Goal: Information Seeking & Learning: Learn about a topic

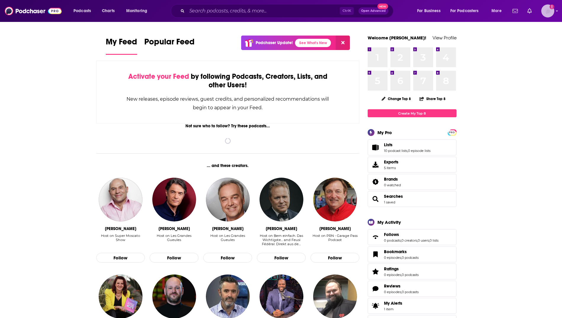
click at [552, 9] on img "Logged in as nshort92" at bounding box center [548, 10] width 13 height 13
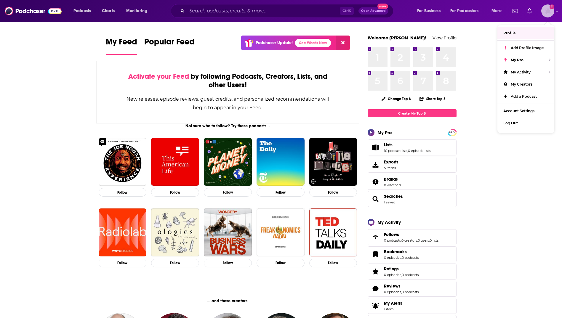
click at [525, 32] on link "Profile" at bounding box center [526, 33] width 57 height 12
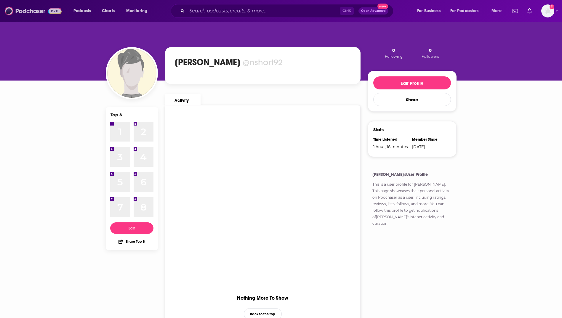
click at [32, 12] on img at bounding box center [33, 10] width 57 height 11
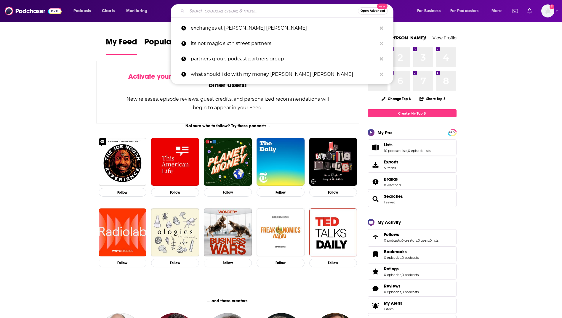
click at [205, 11] on input "Search podcasts, credits, & more..." at bounding box center [272, 10] width 171 height 9
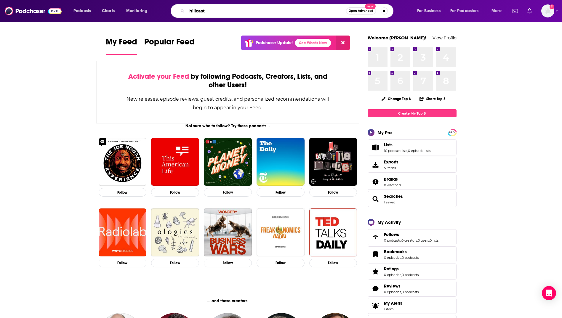
type input "hillcast"
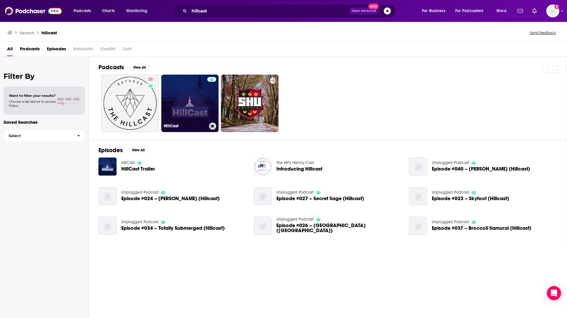
click at [184, 104] on link "HillCast" at bounding box center [190, 104] width 58 height 58
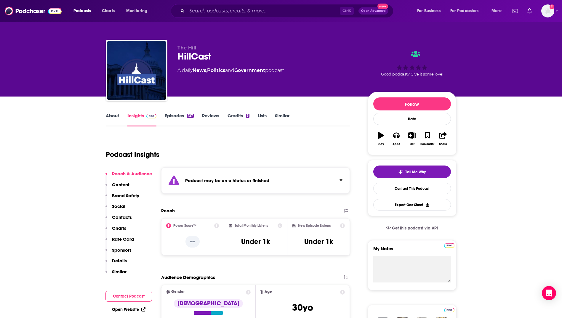
click at [183, 116] on link "Episodes 127" at bounding box center [179, 120] width 29 height 14
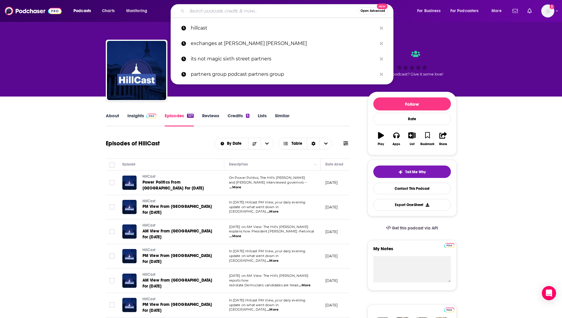
click at [230, 11] on input "Search podcasts, credits, & more..." at bounding box center [272, 10] width 171 height 9
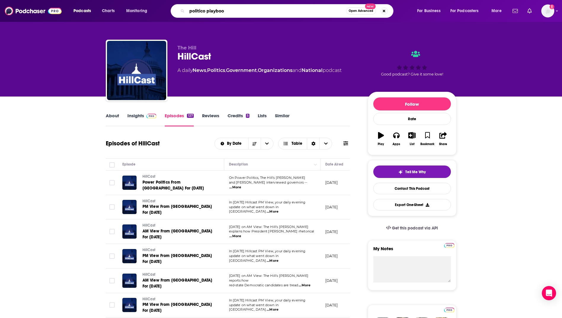
type input "politico playbook"
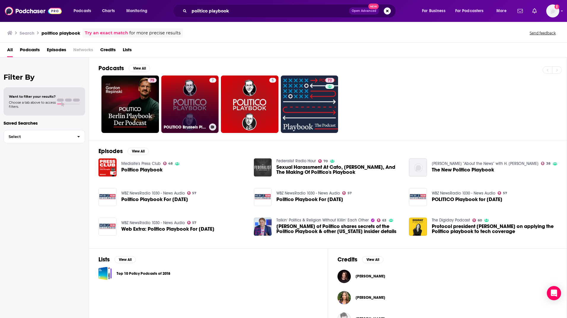
click at [189, 103] on link "7 POLITICO Brussels Playbook" at bounding box center [190, 105] width 58 height 58
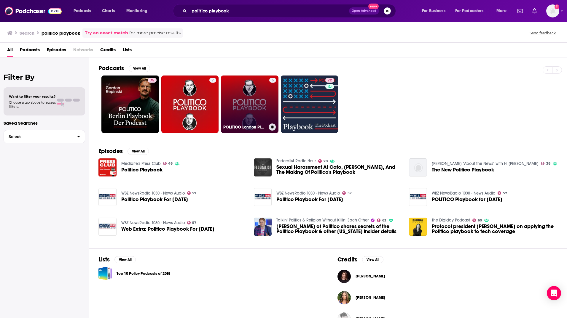
click at [248, 95] on link "5 POLITICO London Playbook" at bounding box center [250, 105] width 58 height 58
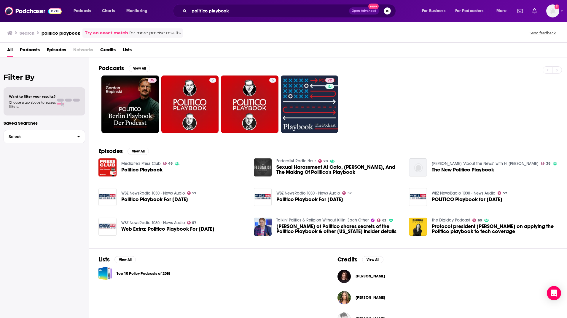
click at [148, 168] on span "Politico Playbook" at bounding box center [141, 170] width 41 height 5
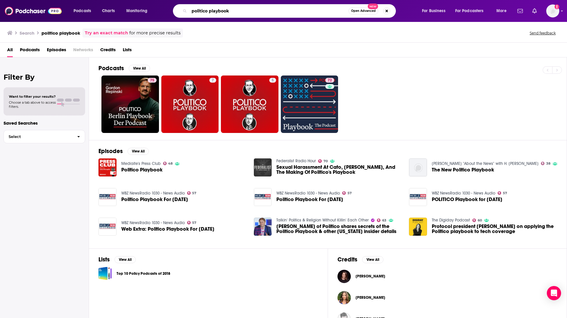
drag, startPoint x: 278, startPoint y: 14, endPoint x: 148, endPoint y: 4, distance: 130.3
click at [148, 4] on div "Podcasts Charts Monitoring politico playbook Open Advanced New For Business For…" at bounding box center [283, 11] width 567 height 22
type input "macro dirt podcast"
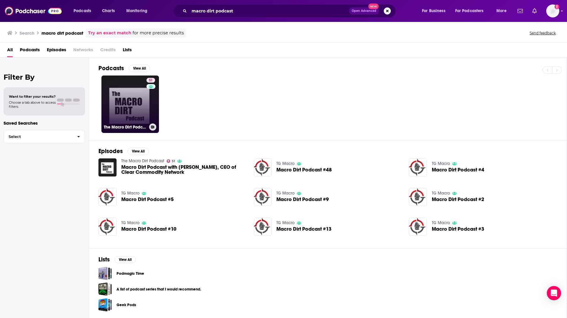
click at [131, 98] on link "51 The Macro Dirt Podcast" at bounding box center [130, 105] width 58 height 58
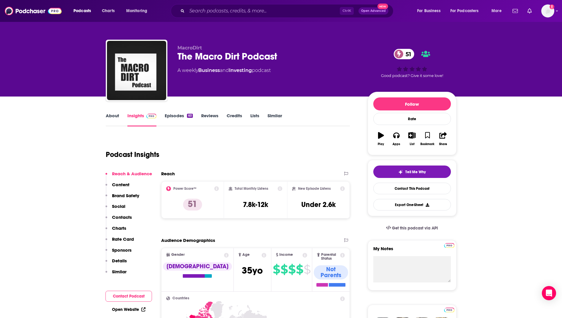
click at [176, 116] on link "Episodes 60" at bounding box center [179, 120] width 28 height 14
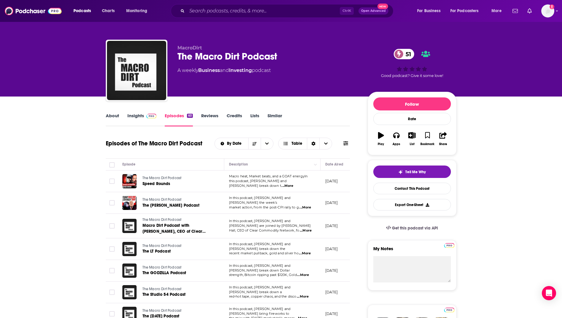
click at [131, 116] on link "Insights" at bounding box center [141, 120] width 29 height 14
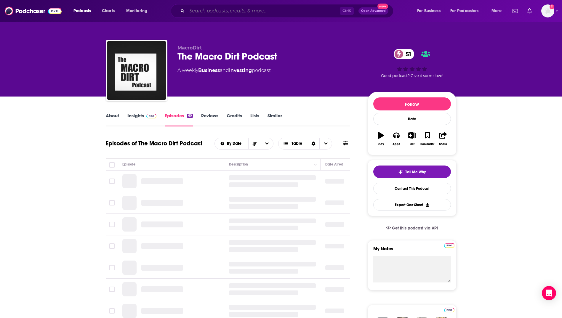
click at [221, 12] on input "Search podcasts, credits, & more..." at bounding box center [263, 10] width 153 height 9
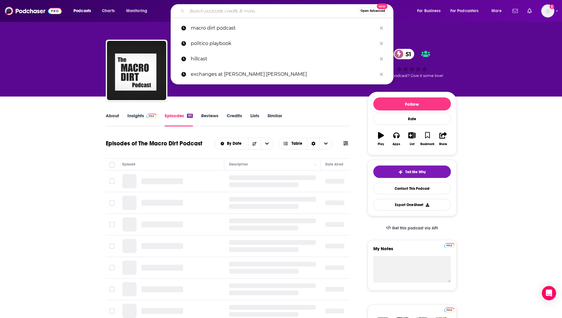
paste input "Marketplace All-in-One"
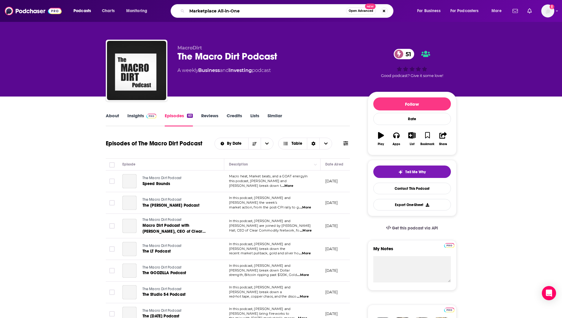
type input "Marketplace All-in-One"
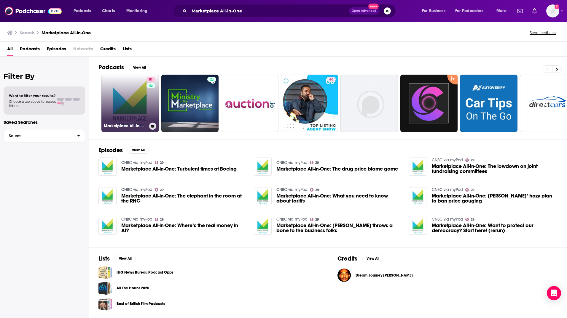
click at [140, 110] on link "81 Marketplace All-in-One" at bounding box center [130, 104] width 58 height 58
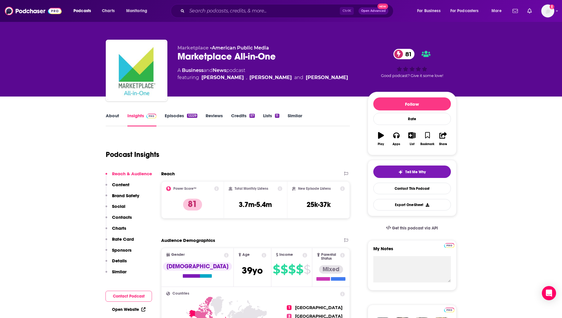
click at [178, 119] on link "Episodes 12229" at bounding box center [181, 120] width 32 height 14
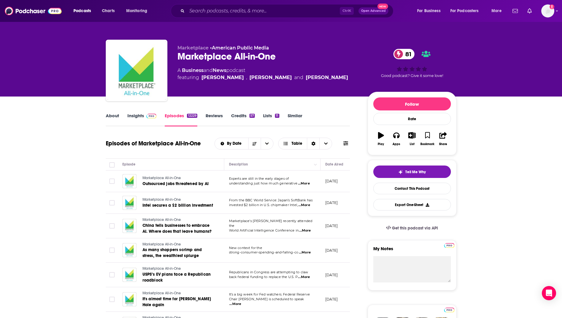
click at [146, 116] on img at bounding box center [151, 116] width 10 height 5
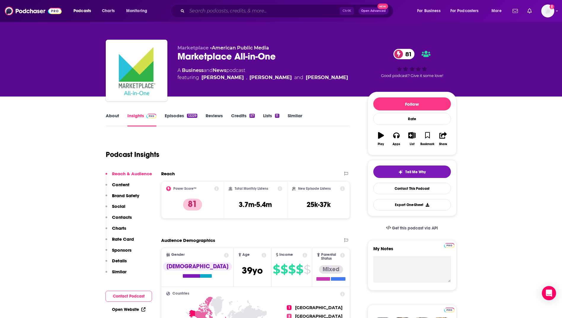
click at [241, 10] on input "Search podcasts, credits, & more..." at bounding box center [263, 10] width 153 height 9
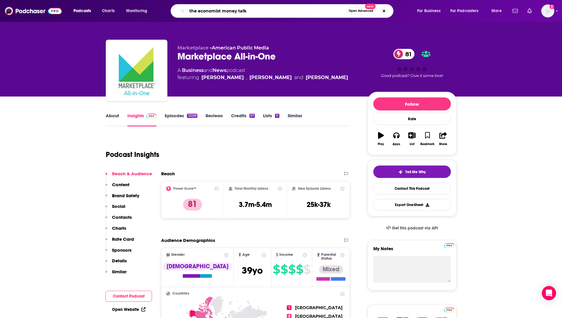
type input "the economist money talks"
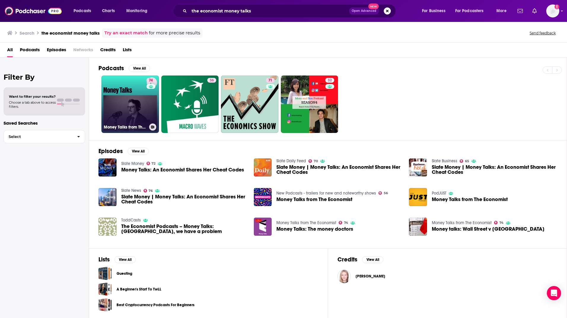
click at [141, 104] on link "74 Money Talks from The Economist" at bounding box center [130, 105] width 58 height 58
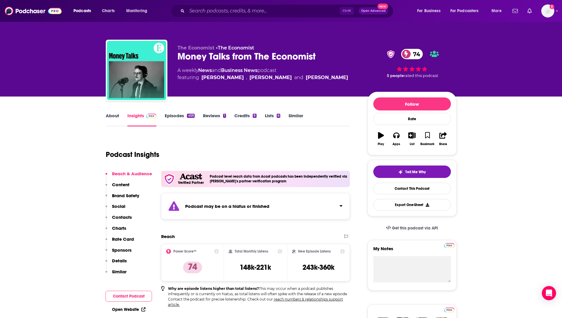
click at [172, 117] on link "Episodes 459" at bounding box center [180, 120] width 30 height 14
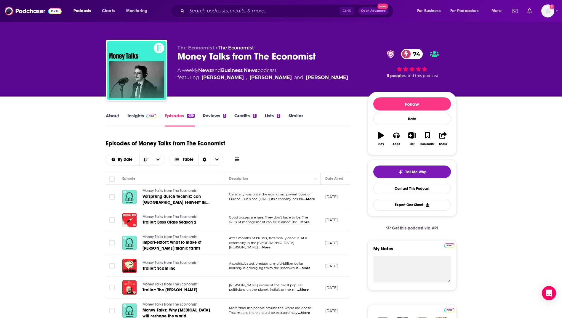
click at [138, 118] on link "Insights" at bounding box center [141, 120] width 29 height 14
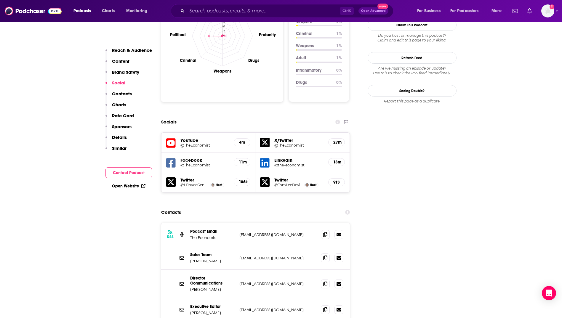
scroll to position [712, 0]
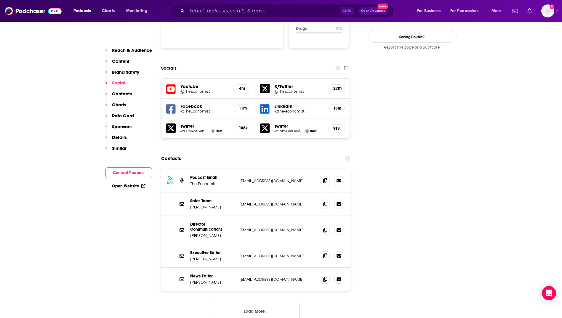
click at [237, 303] on button "Load More..." at bounding box center [255, 311] width 89 height 16
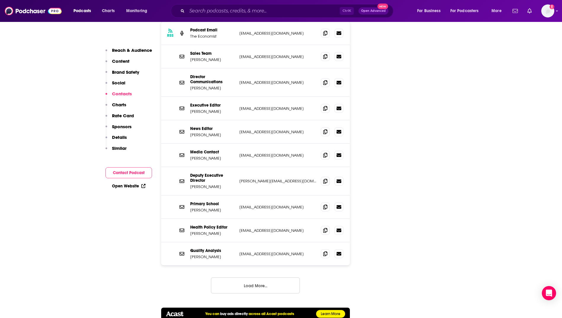
scroll to position [860, 0]
click at [241, 277] on button "Load More..." at bounding box center [255, 285] width 89 height 16
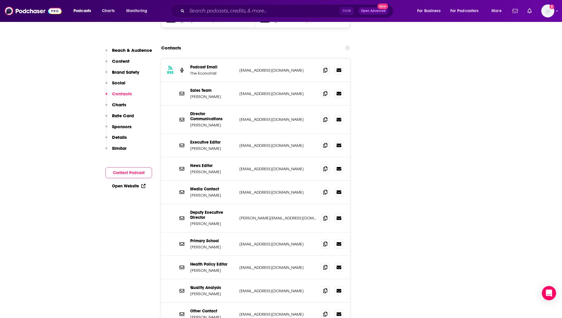
scroll to position [800, 0]
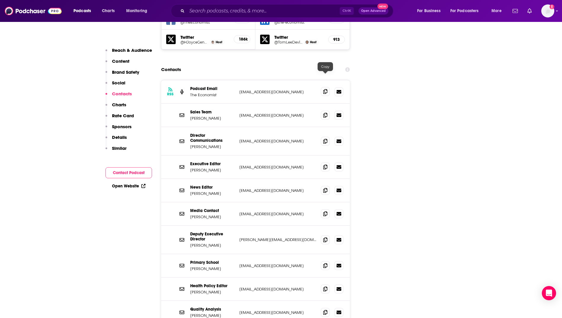
click at [326, 87] on span at bounding box center [325, 91] width 9 height 9
click at [42, 15] on img at bounding box center [33, 10] width 57 height 11
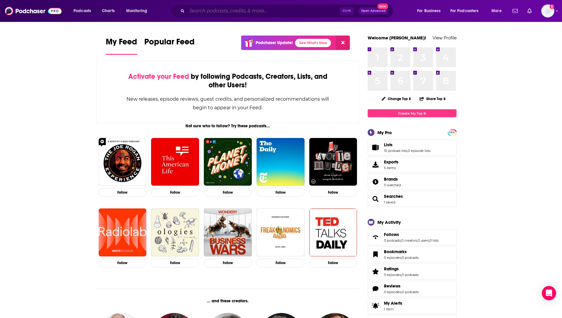
click at [199, 8] on input "Search podcasts, credits, & more..." at bounding box center [263, 10] width 153 height 9
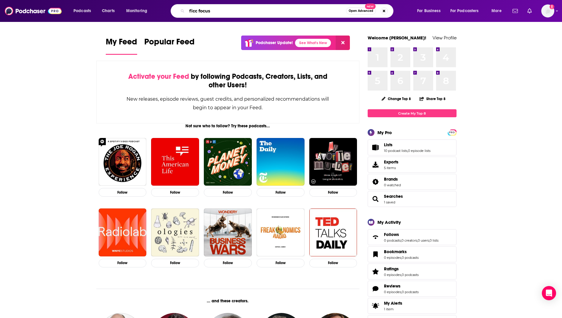
type input "ficc focus"
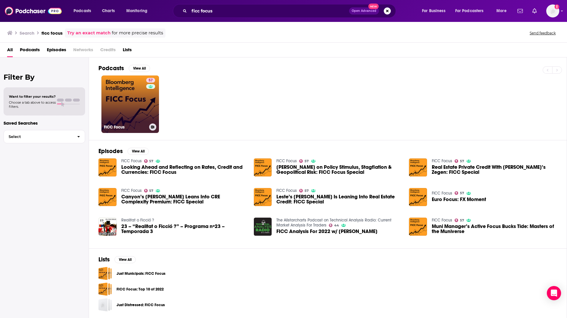
click at [127, 99] on link "57 FICC Focus" at bounding box center [130, 105] width 58 height 58
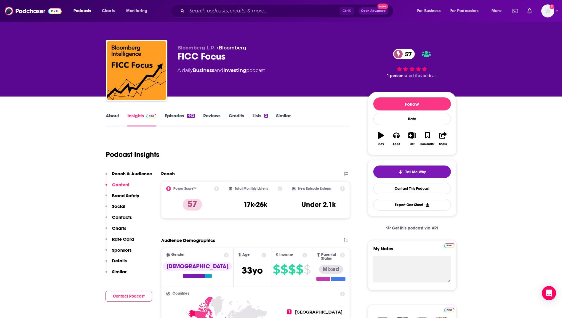
click at [177, 118] on link "Episodes 442" at bounding box center [180, 120] width 30 height 14
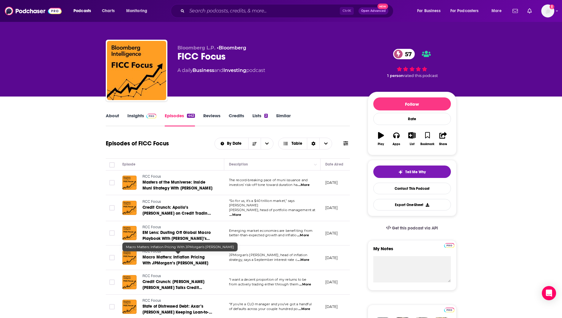
click at [178, 260] on span "Macro Matters: Inflation Pricing With JPMorgan’s Phoebe White" at bounding box center [176, 260] width 66 height 11
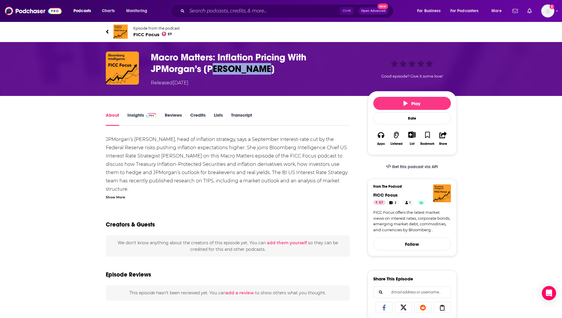
drag, startPoint x: 267, startPoint y: 67, endPoint x: 213, endPoint y: 68, distance: 53.4
click at [213, 68] on h1 "Macro Matters: Inflation Pricing With JPMorgan’s Phoebe White" at bounding box center [255, 63] width 208 height 23
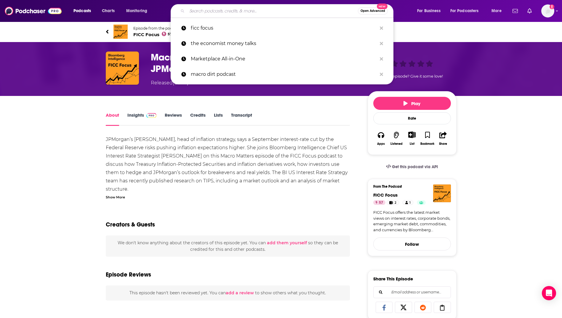
click at [209, 8] on input "Search podcasts, credits, & more..." at bounding box center [272, 10] width 171 height 9
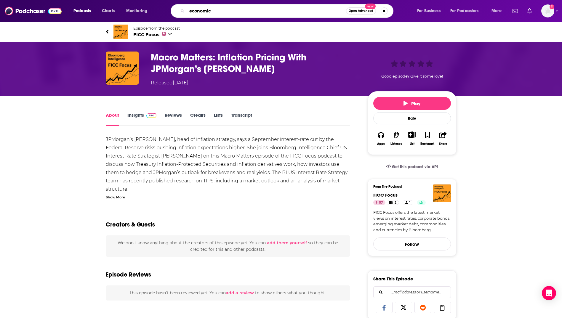
type input "economics"
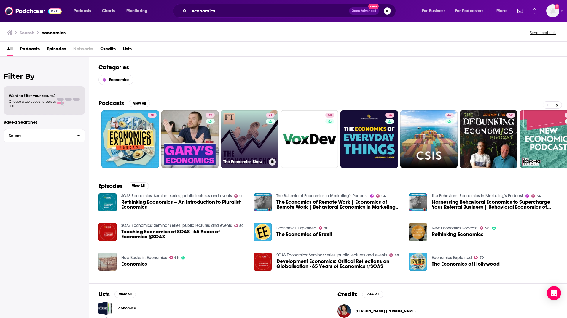
click at [243, 135] on link "71 The Economics Show" at bounding box center [250, 140] width 58 height 58
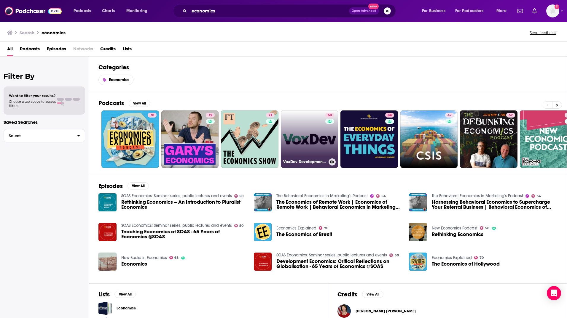
click at [293, 136] on link "60 VoxDev Development Economics" at bounding box center [310, 140] width 58 height 58
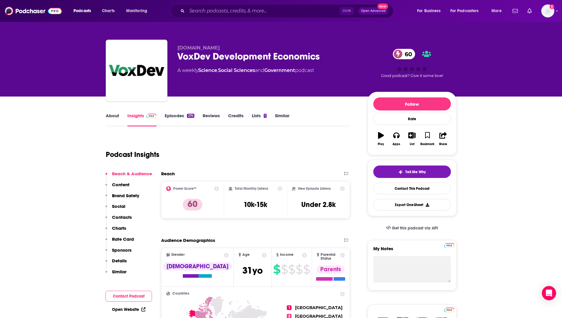
click at [168, 115] on link "Episodes 274" at bounding box center [179, 120] width 29 height 14
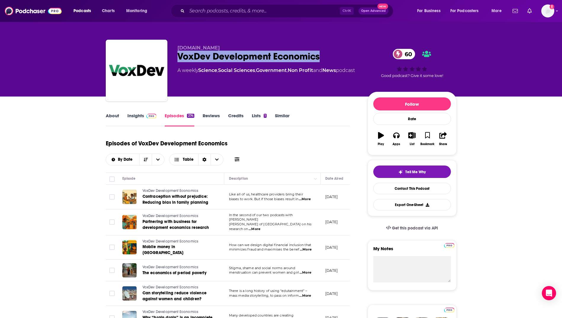
drag, startPoint x: 322, startPoint y: 57, endPoint x: 178, endPoint y: 56, distance: 144.1
click at [178, 56] on div "VoxDev Development Economics 60" at bounding box center [268, 57] width 181 height 12
drag, startPoint x: 178, startPoint y: 56, endPoint x: 223, endPoint y: 58, distance: 44.8
copy h2 "VoxDev Development Economics"
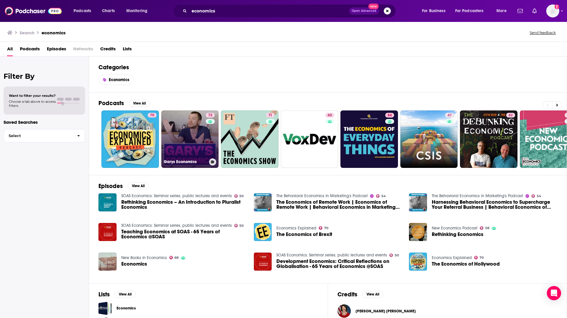
click at [185, 133] on link "72 Garys Economics" at bounding box center [190, 140] width 58 height 58
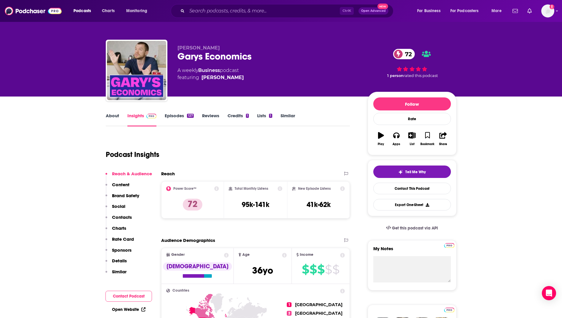
click at [183, 116] on link "Episodes 127" at bounding box center [179, 120] width 29 height 14
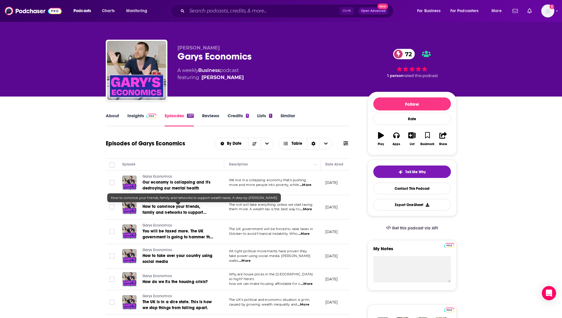
scroll to position [59, 0]
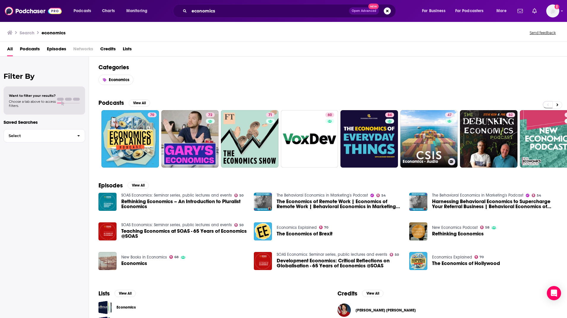
click at [441, 131] on link "47 Economics - Audio" at bounding box center [429, 139] width 58 height 58
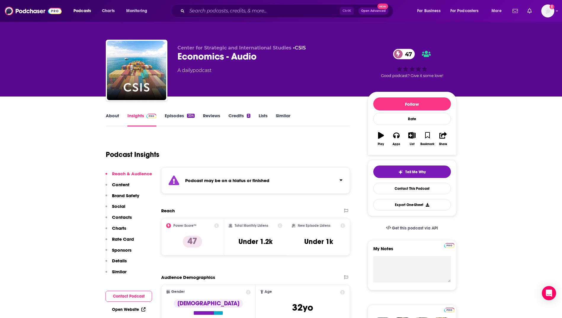
click at [170, 117] on link "Episodes 334" at bounding box center [180, 120] width 30 height 14
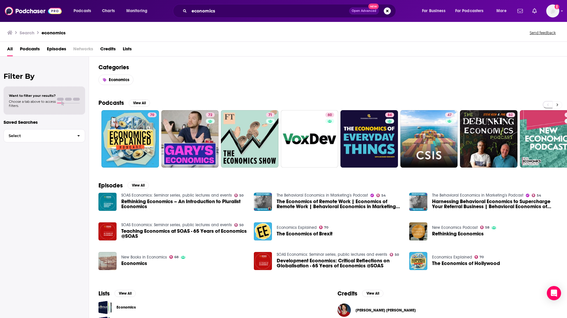
click at [554, 103] on button at bounding box center [557, 104] width 10 height 7
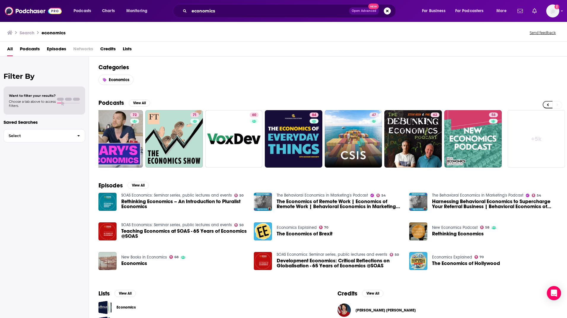
scroll to position [0, 76]
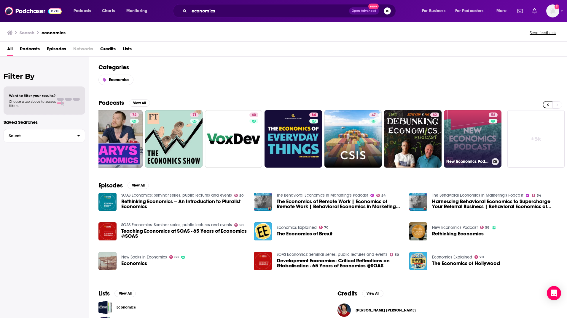
click at [465, 135] on link "58 New Economics Podcast" at bounding box center [473, 139] width 58 height 58
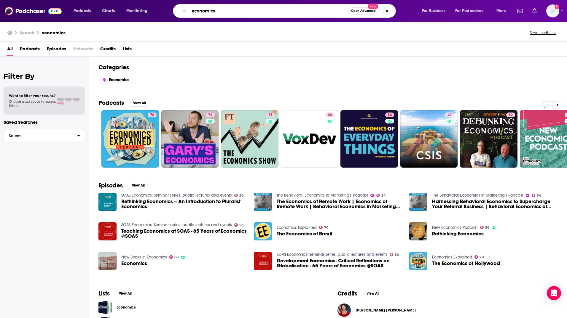
drag, startPoint x: 222, startPoint y: 13, endPoint x: 164, endPoint y: 11, distance: 57.8
click at [164, 11] on div "Podcasts Charts Monitoring economics Open Advanced New For Business For Podcast…" at bounding box center [290, 11] width 443 height 14
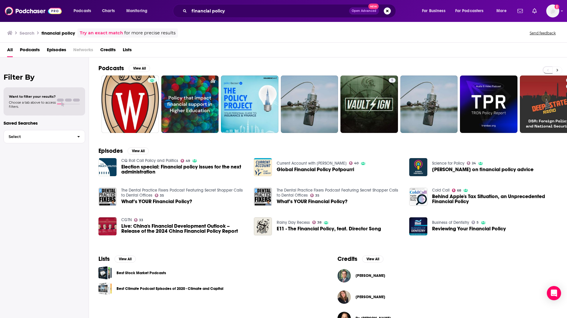
click at [559, 72] on button at bounding box center [557, 70] width 10 height 7
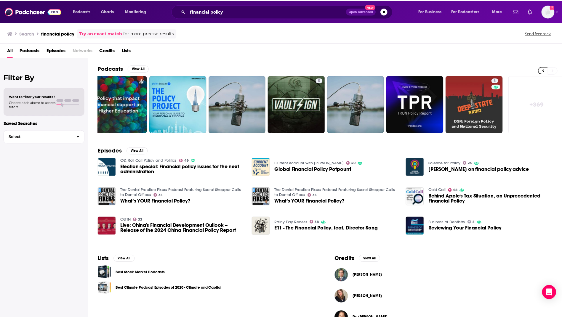
scroll to position [0, 76]
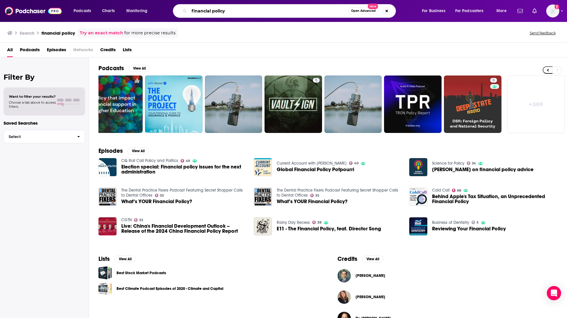
drag, startPoint x: 232, startPoint y: 9, endPoint x: 170, endPoint y: 10, distance: 61.7
click at [170, 10] on div "financial policy Open Advanced New" at bounding box center [290, 11] width 251 height 14
type input "fiscal policy"
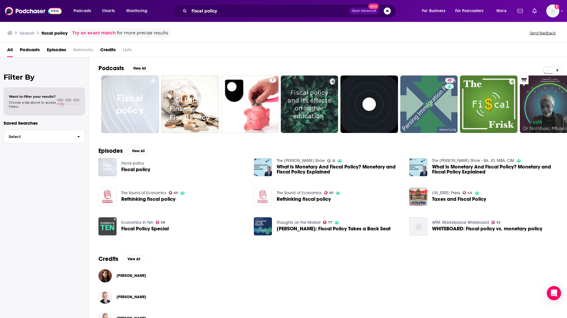
click at [266, 194] on img "Rethinking fiscal policy" at bounding box center [263, 197] width 18 height 18
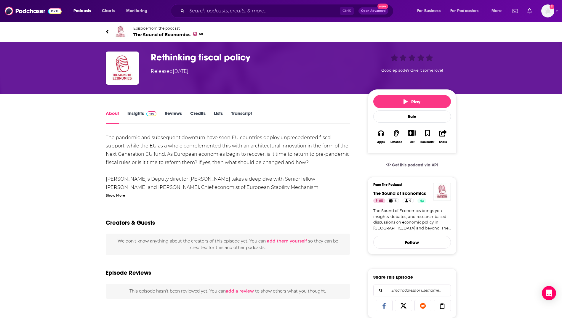
click at [135, 116] on link "Insights" at bounding box center [141, 118] width 29 height 14
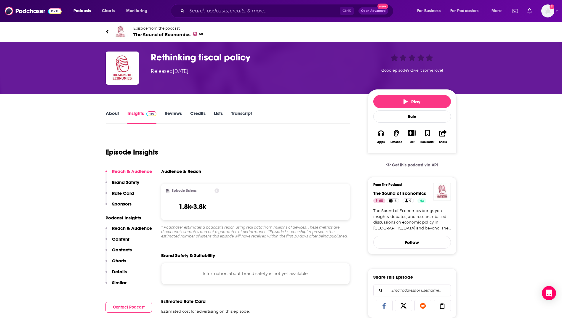
click at [171, 113] on link "Reviews" at bounding box center [173, 118] width 17 height 14
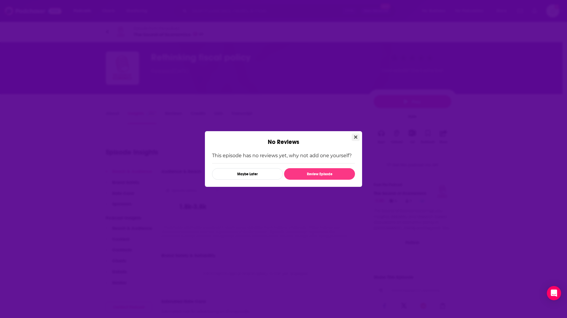
click at [355, 137] on icon "Close" at bounding box center [355, 137] width 3 height 3
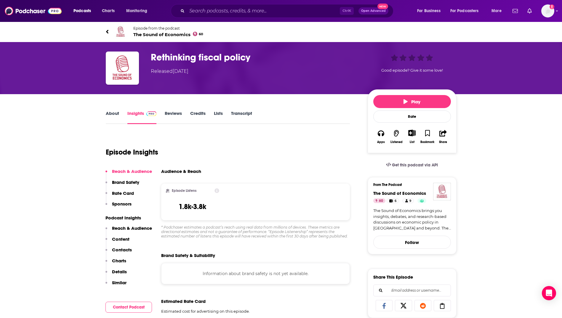
click at [158, 35] on span "The Sound of Economics 60" at bounding box center [168, 35] width 70 height 6
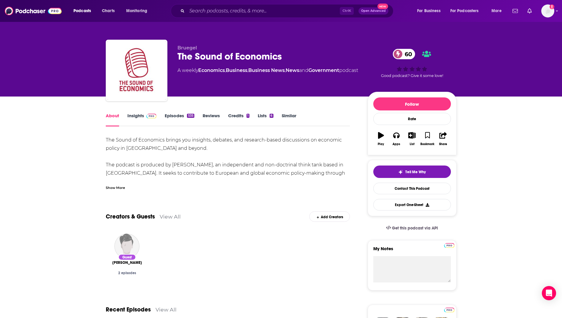
click at [152, 118] on img at bounding box center [151, 116] width 10 height 5
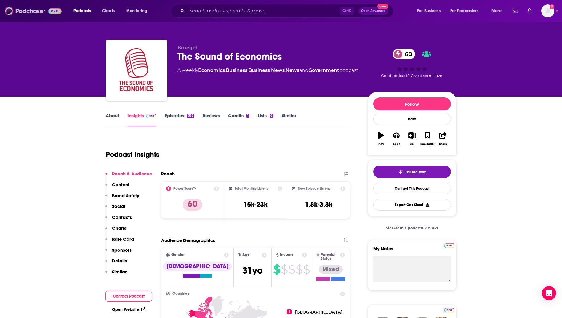
click at [32, 9] on img at bounding box center [33, 10] width 57 height 11
